Goal: Task Accomplishment & Management: Complete application form

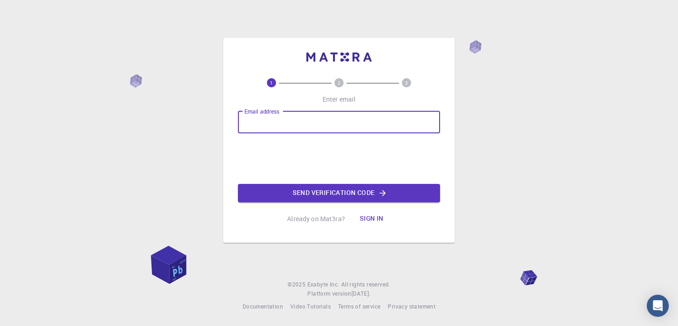
type input "[EMAIL_ADDRESS][DOMAIN_NAME]"
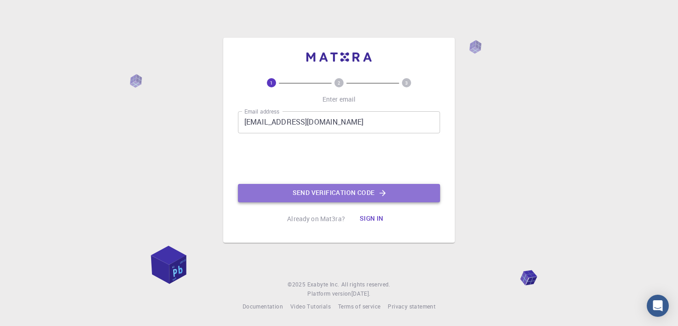
click at [330, 196] on button "Send verification code" at bounding box center [339, 193] width 202 height 18
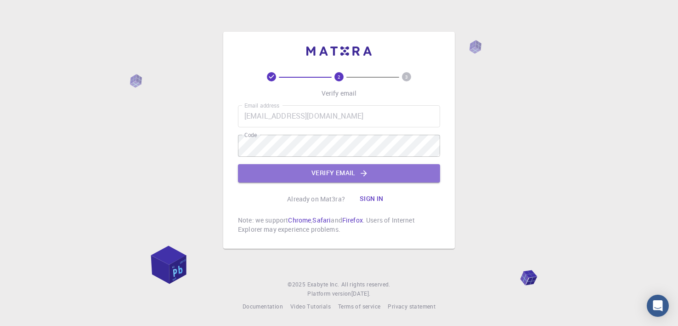
click at [277, 170] on button "Verify email" at bounding box center [339, 173] width 202 height 18
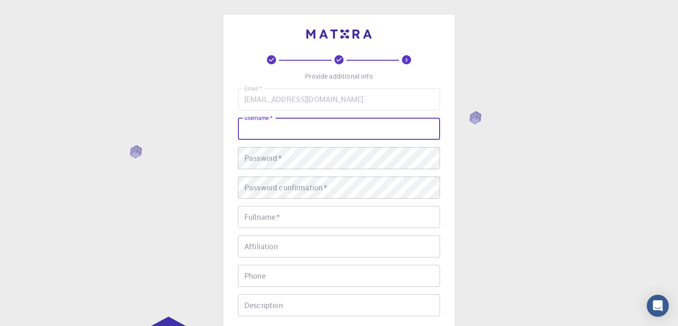
click at [251, 120] on div "username   * username   *" at bounding box center [339, 129] width 202 height 22
type input "[PERSON_NAME]"
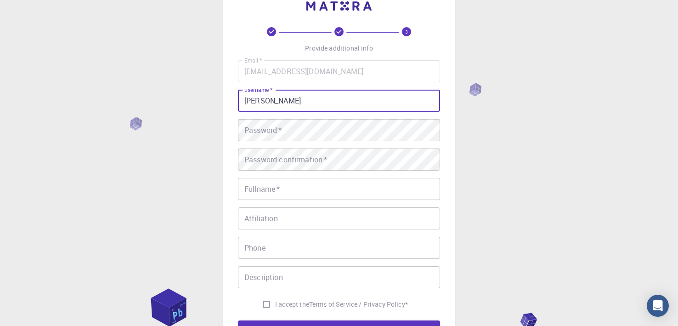
scroll to position [21, 0]
